Goal: Transaction & Acquisition: Purchase product/service

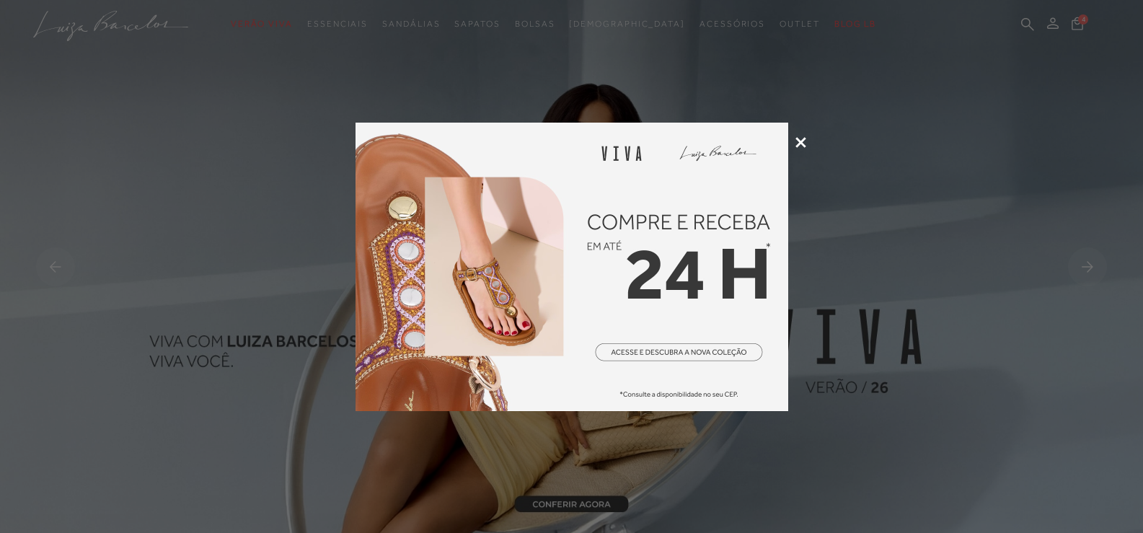
click at [802, 138] on icon at bounding box center [800, 142] width 11 height 11
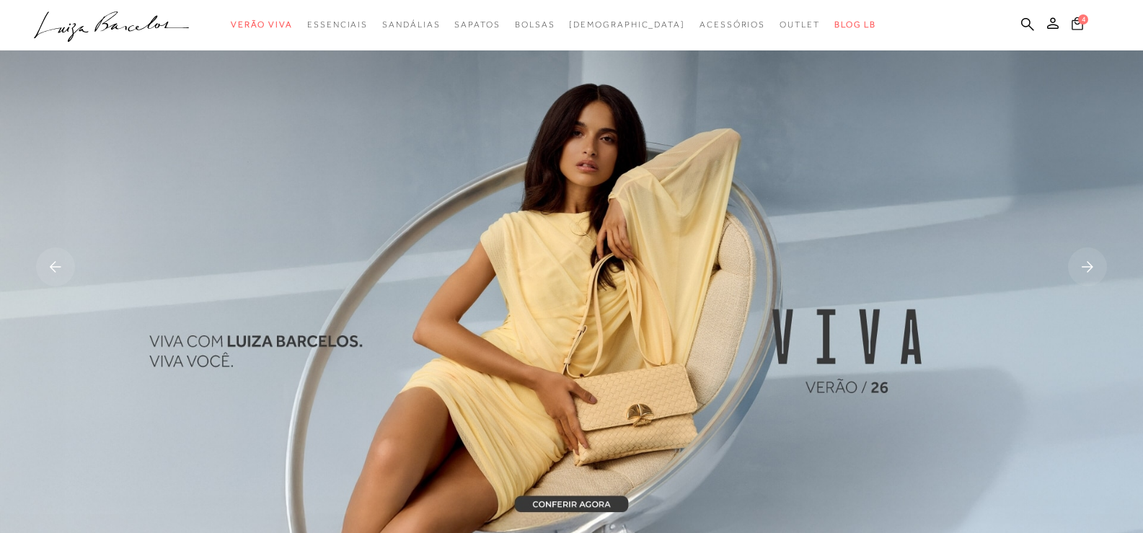
click at [1083, 26] on button "4" at bounding box center [1077, 25] width 20 height 19
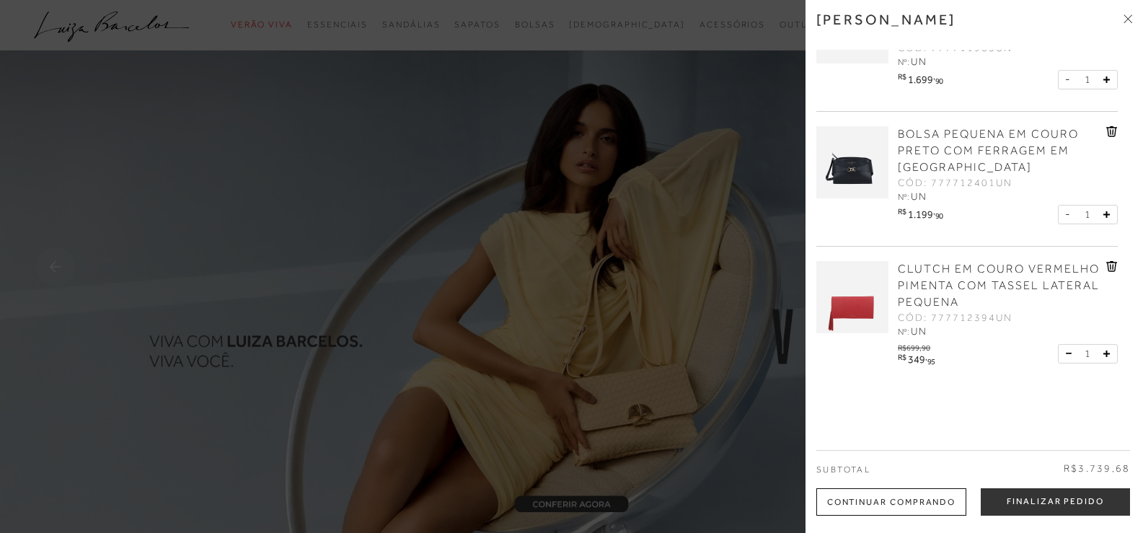
scroll to position [231, 0]
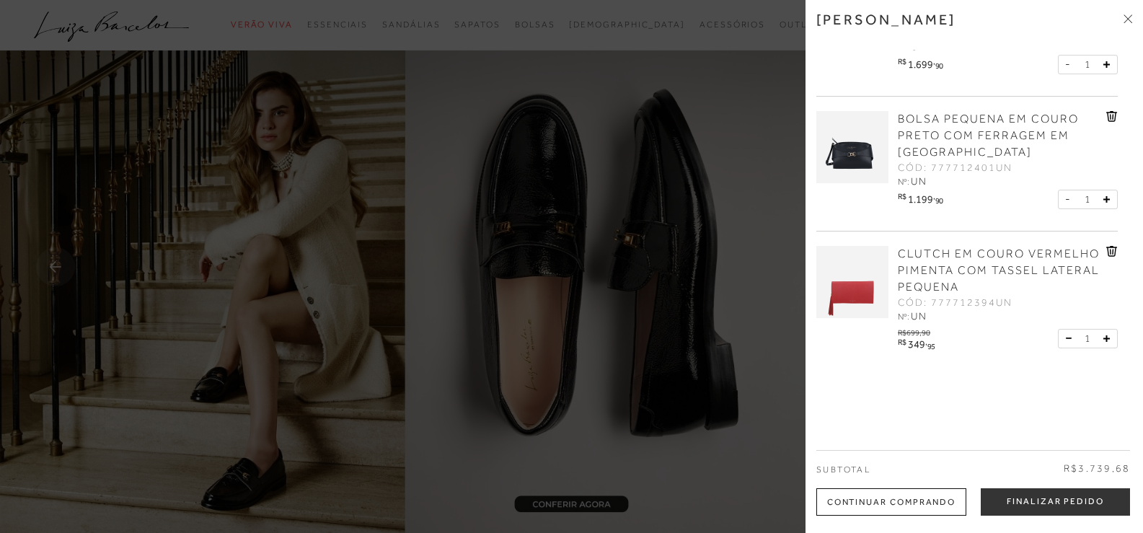
click at [1129, 13] on span at bounding box center [1127, 19] width 9 height 15
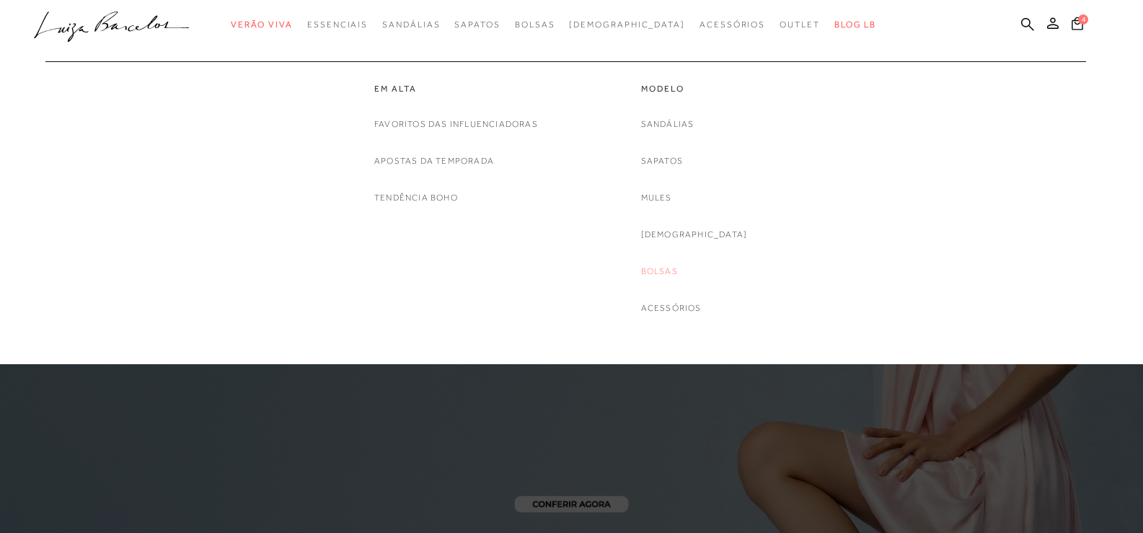
click at [678, 267] on link "Bolsas" at bounding box center [659, 271] width 37 height 15
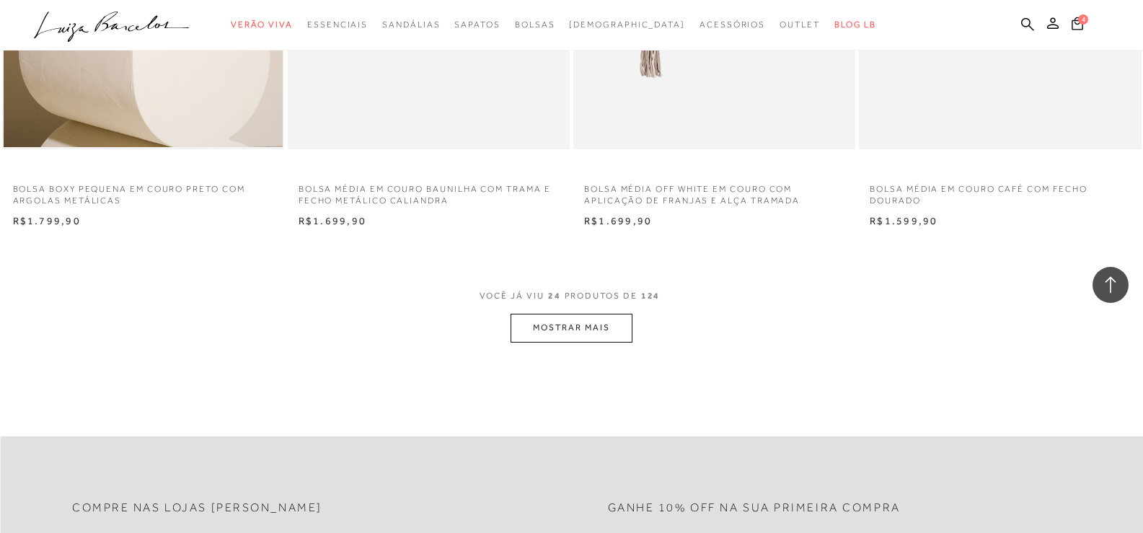
scroll to position [3101, 0]
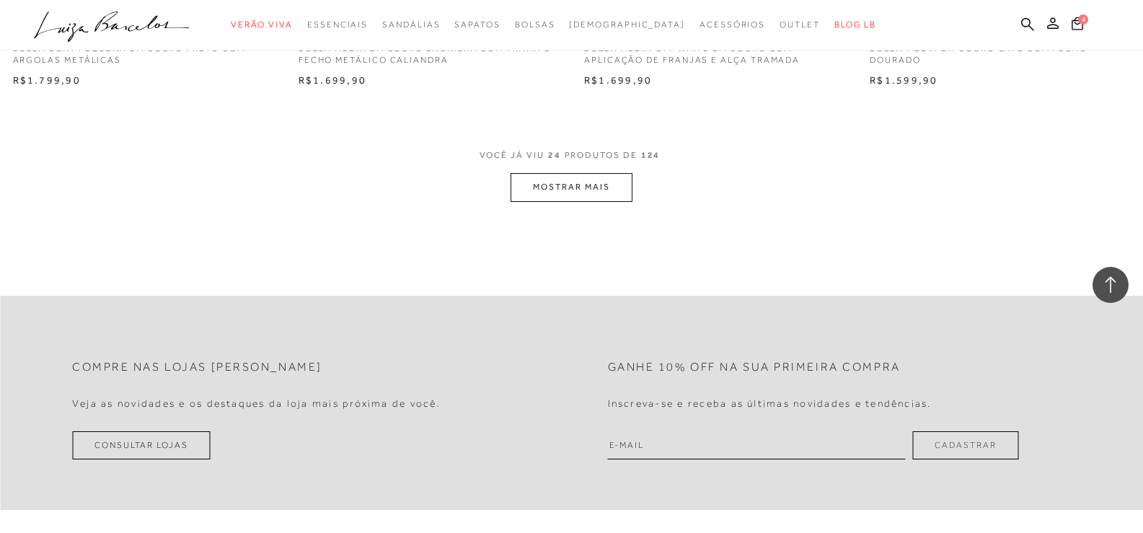
click at [578, 177] on button "MOSTRAR MAIS" at bounding box center [571, 187] width 121 height 28
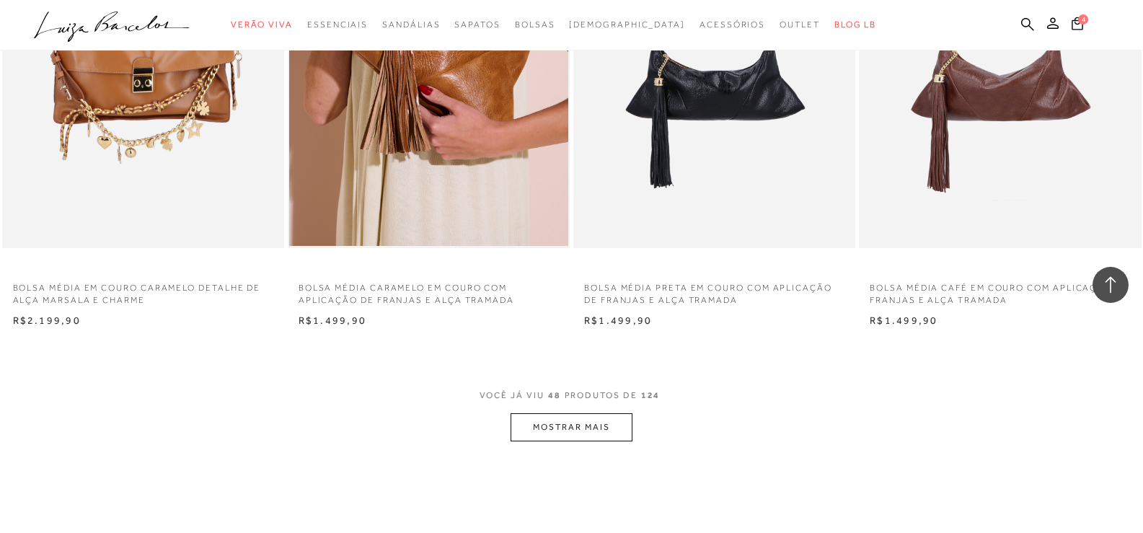
scroll to position [6057, 0]
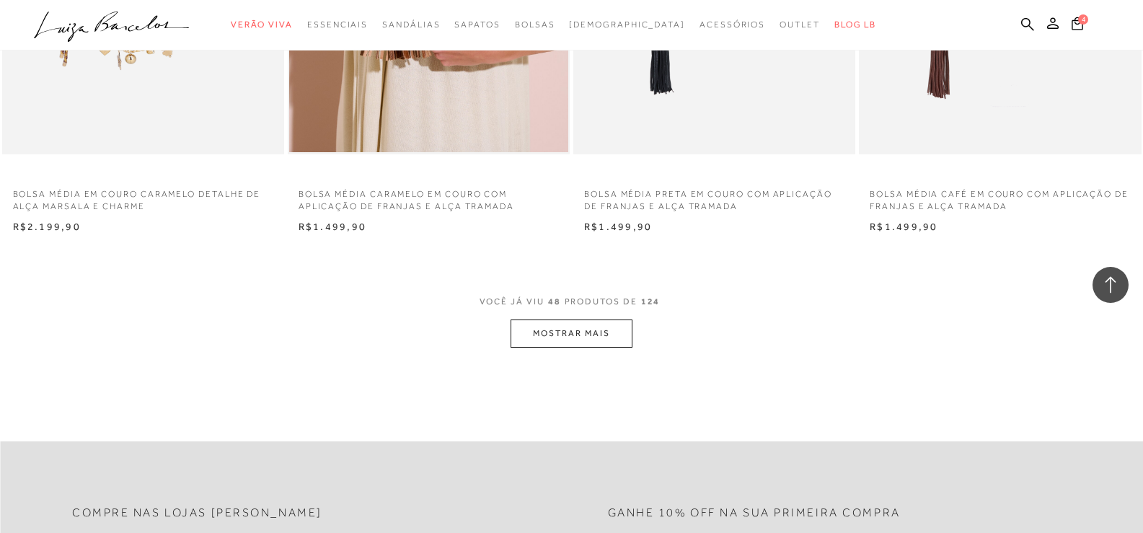
click at [610, 328] on button "MOSTRAR MAIS" at bounding box center [571, 333] width 121 height 28
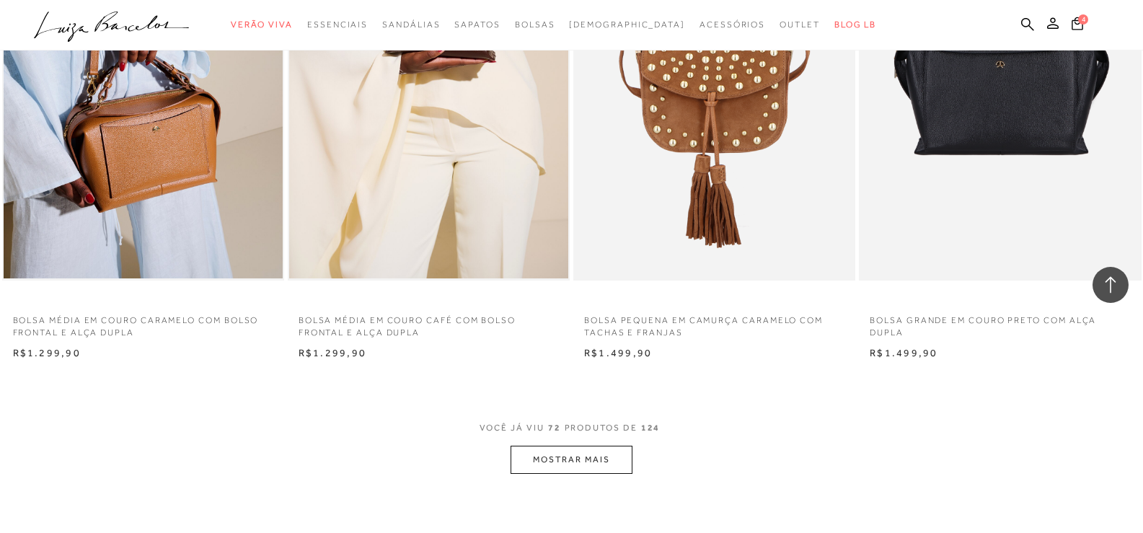
scroll to position [9302, 0]
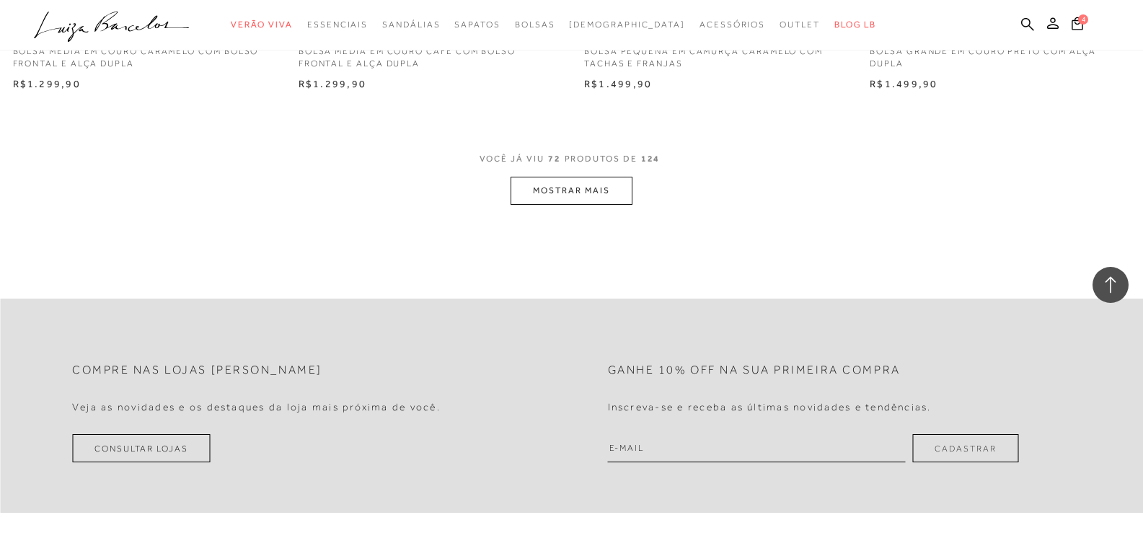
click at [565, 190] on button "MOSTRAR MAIS" at bounding box center [571, 191] width 121 height 28
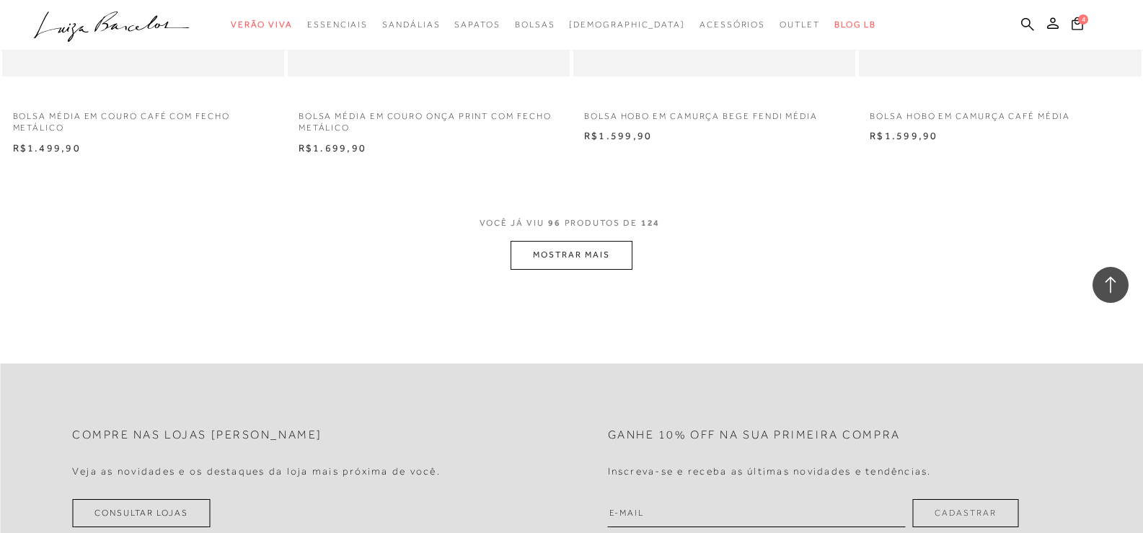
scroll to position [12475, 0]
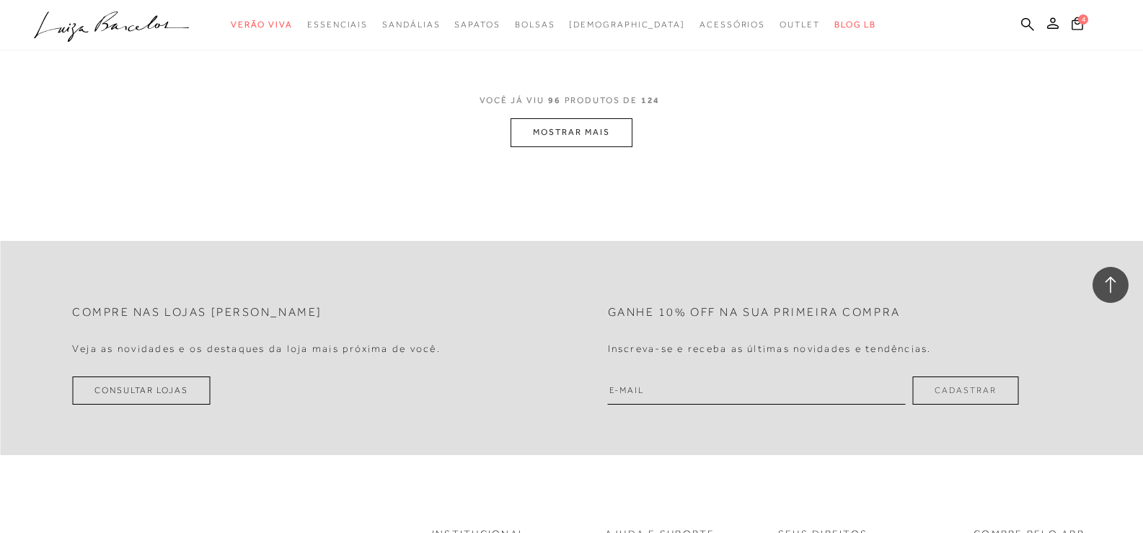
click at [574, 127] on button "MOSTRAR MAIS" at bounding box center [571, 132] width 121 height 28
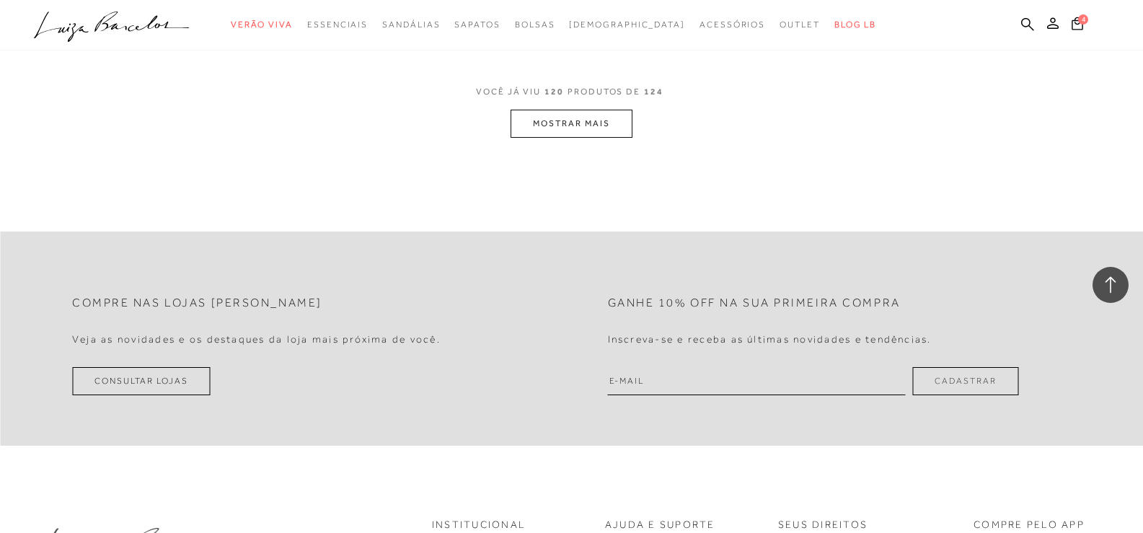
scroll to position [15792, 0]
